Goal: Register for event/course

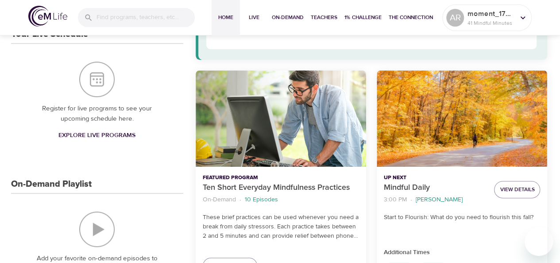
scroll to position [128, 0]
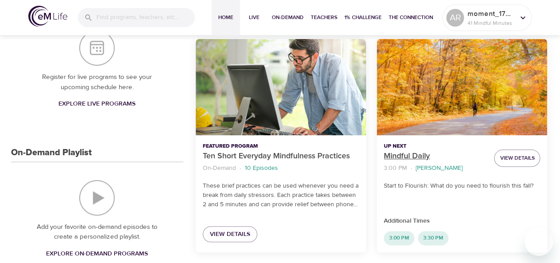
click at [422, 153] on p "Mindful Daily" at bounding box center [435, 156] width 103 height 12
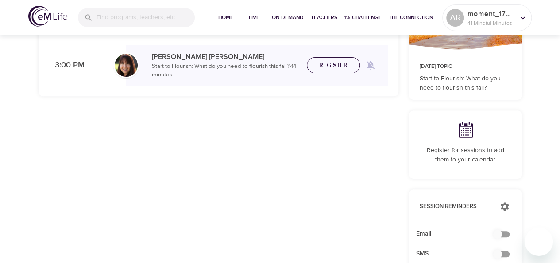
click at [330, 60] on span "Register" at bounding box center [333, 65] width 28 height 11
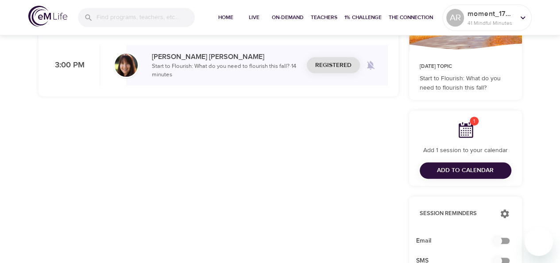
click at [457, 166] on span "Add to Calendar" at bounding box center [465, 170] width 57 height 11
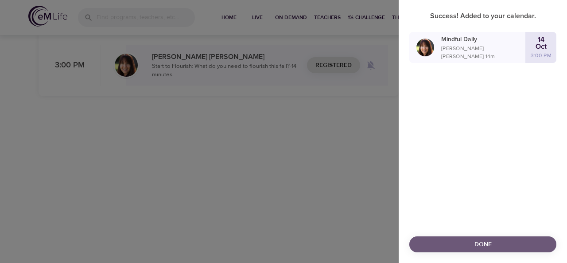
click at [445, 242] on span "Done" at bounding box center [482, 244] width 133 height 11
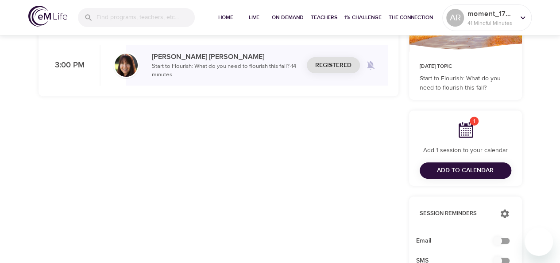
click at [181, 67] on p "Start to Flourish: What do you need to flourish this fall? · 14 minutes" at bounding box center [226, 70] width 148 height 17
click at [465, 172] on span "Add to Calendar" at bounding box center [465, 170] width 57 height 11
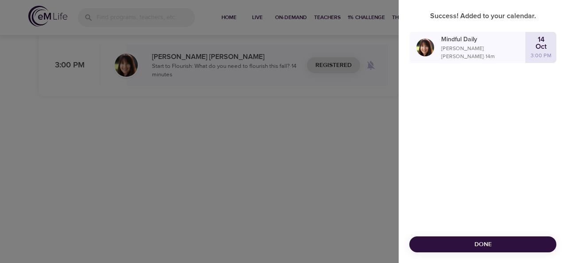
click at [375, 82] on div at bounding box center [283, 131] width 567 height 263
